Goal: Task Accomplishment & Management: Complete application form

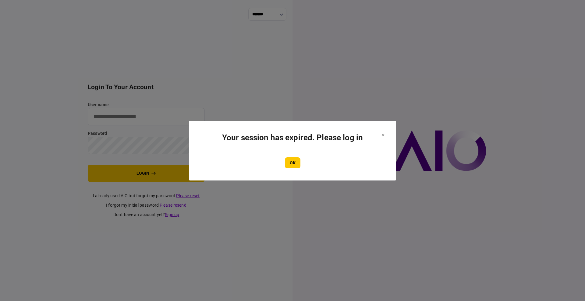
type input "****"
click at [294, 169] on section "Your session has expired. Please log in OK" at bounding box center [292, 151] width 207 height 60
click at [294, 162] on button "OK" at bounding box center [293, 163] width 16 height 11
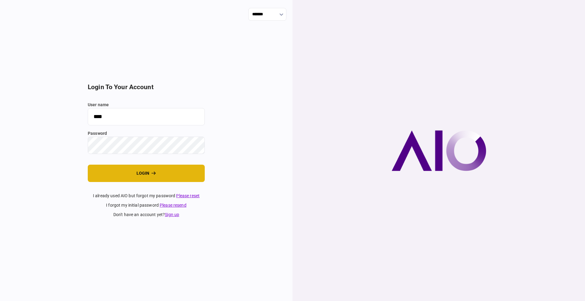
click at [146, 177] on button "login" at bounding box center [146, 173] width 117 height 17
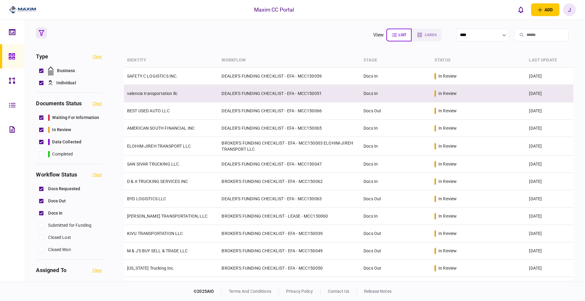
click at [154, 93] on link "valencia transportation llc" at bounding box center [152, 93] width 50 height 5
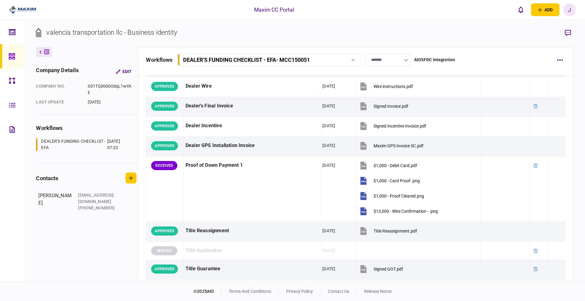
scroll to position [343, 0]
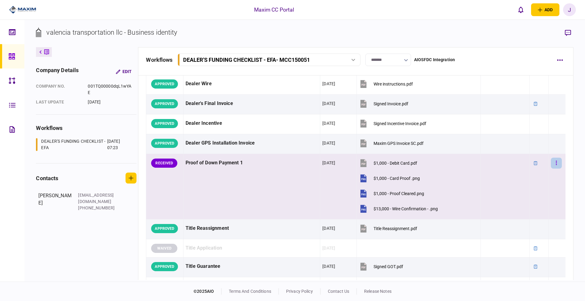
click at [551, 163] on button "button" at bounding box center [556, 163] width 11 height 11
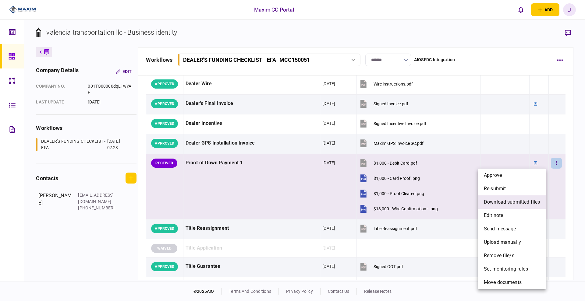
click at [515, 205] on span "download submitted files" at bounding box center [512, 202] width 56 height 7
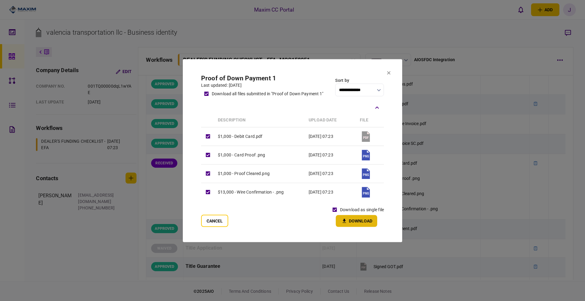
click at [352, 217] on button "Download" at bounding box center [356, 221] width 41 height 12
click at [388, 72] on icon at bounding box center [388, 72] width 3 height 3
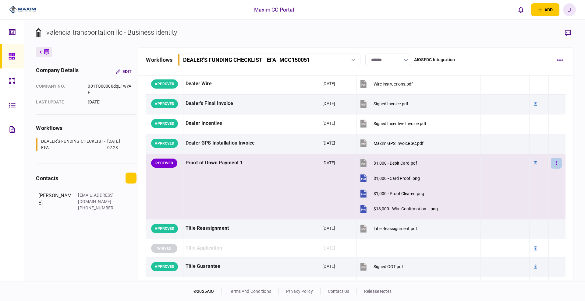
click at [555, 164] on button "button" at bounding box center [556, 163] width 11 height 11
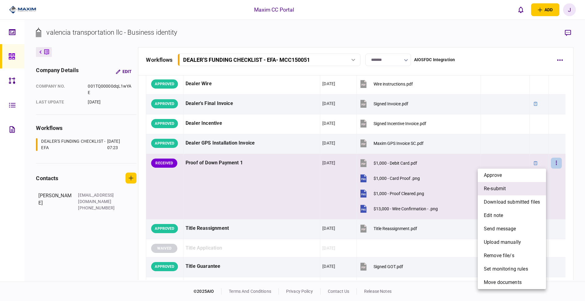
click at [513, 189] on li "re-submit" at bounding box center [512, 188] width 68 height 13
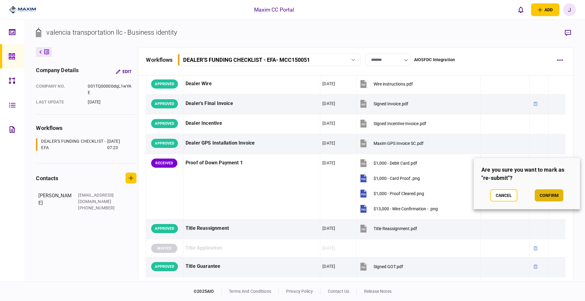
click at [547, 198] on button "confirm" at bounding box center [549, 196] width 29 height 12
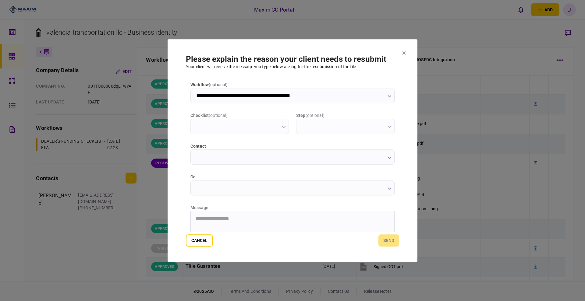
scroll to position [0, 0]
type input "**********"
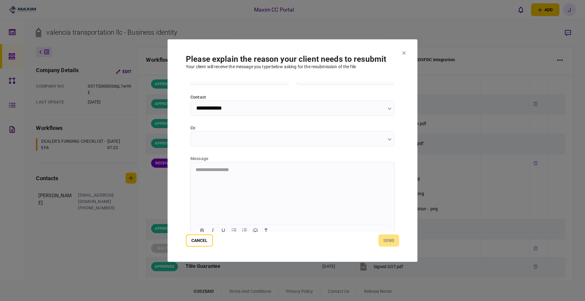
scroll to position [55, 0]
click at [226, 172] on html "**********" at bounding box center [293, 164] width 204 height 16
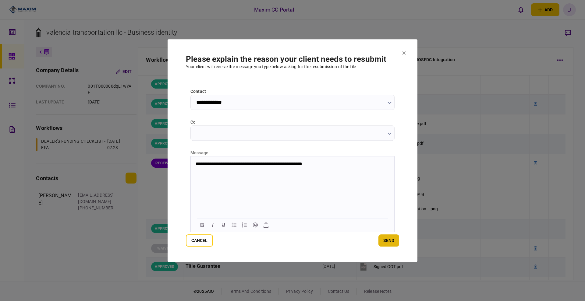
click at [386, 243] on button "send" at bounding box center [389, 241] width 21 height 12
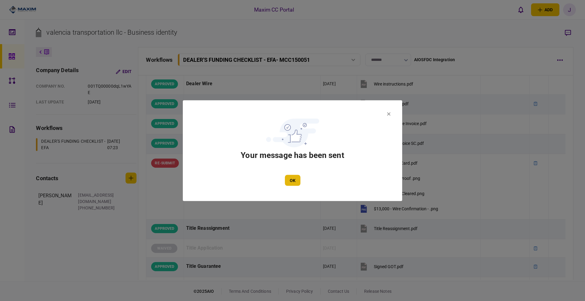
click at [299, 180] on button "OK" at bounding box center [293, 180] width 16 height 11
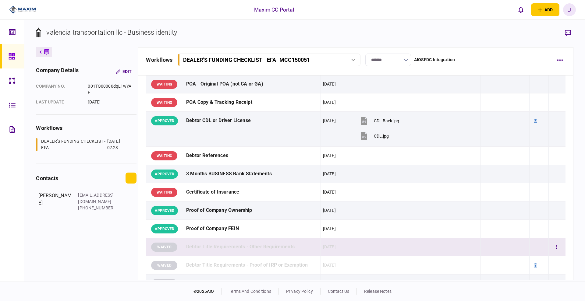
scroll to position [0, 0]
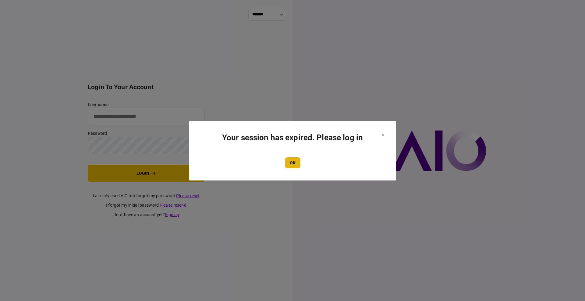
type input "****"
drag, startPoint x: 290, startPoint y: 162, endPoint x: 215, endPoint y: 173, distance: 76.1
click at [289, 162] on button "OK" at bounding box center [293, 163] width 16 height 11
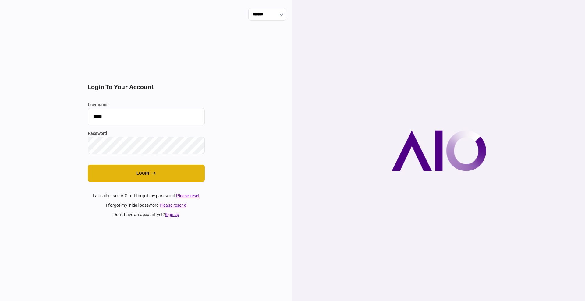
click at [107, 174] on button "login" at bounding box center [146, 173] width 117 height 17
